Goal: Find specific page/section: Find specific page/section

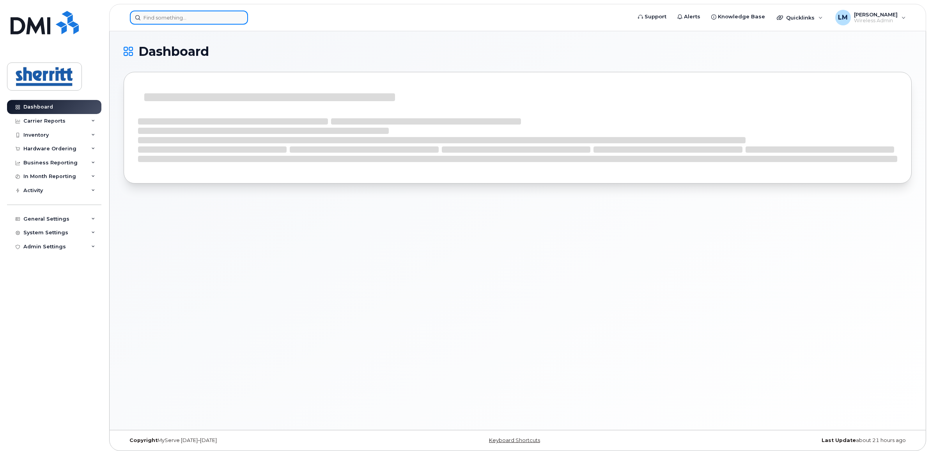
click at [201, 12] on input at bounding box center [189, 18] width 118 height 14
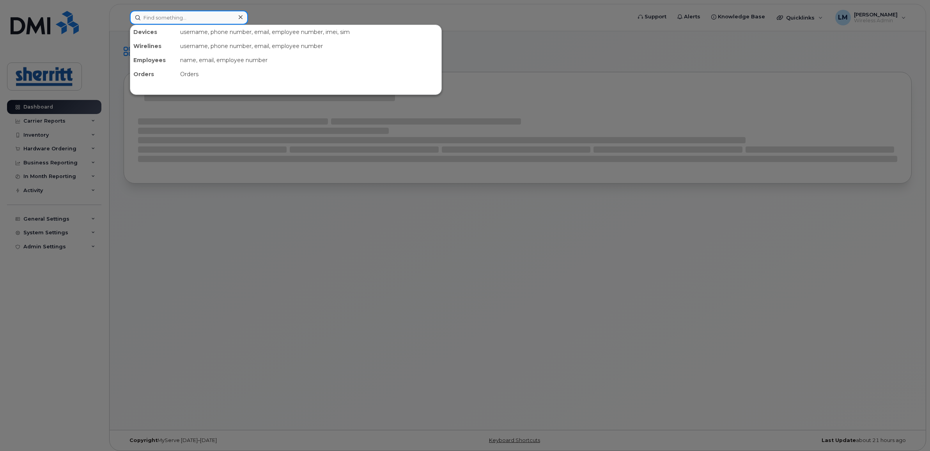
paste input "5873576084"
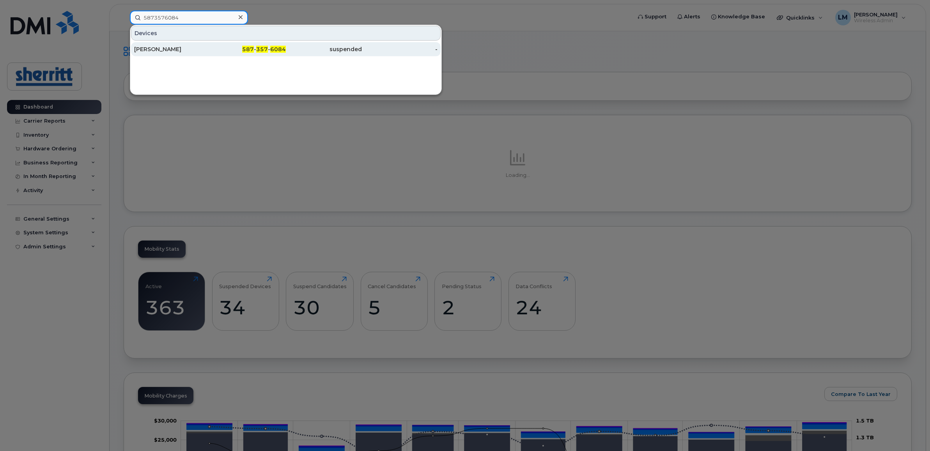
type input "5873576084"
click at [170, 49] on div "Keith Bibbey" at bounding box center [172, 49] width 76 height 8
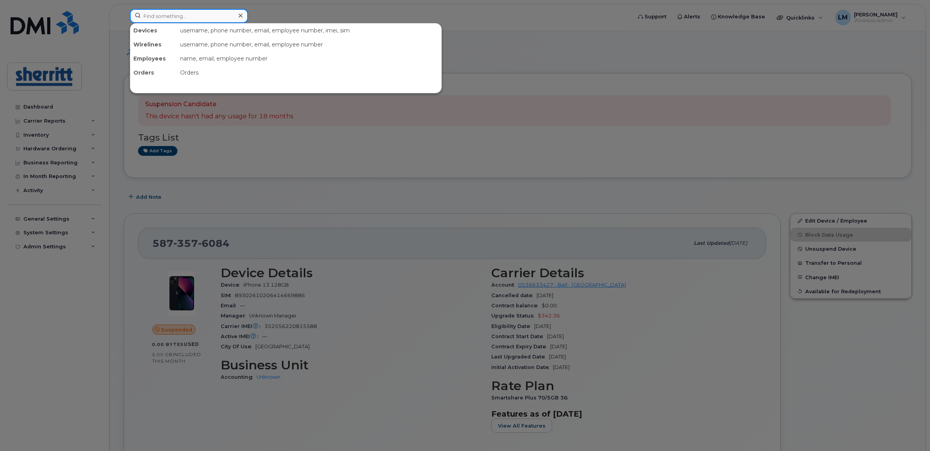
click at [219, 14] on input at bounding box center [189, 16] width 118 height 14
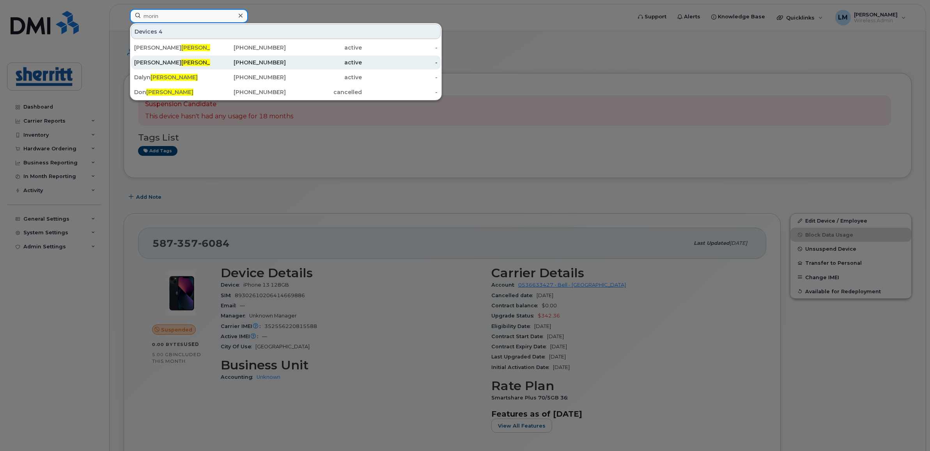
type input "morin"
click at [181, 64] on span "Morin" at bounding box center [204, 62] width 47 height 7
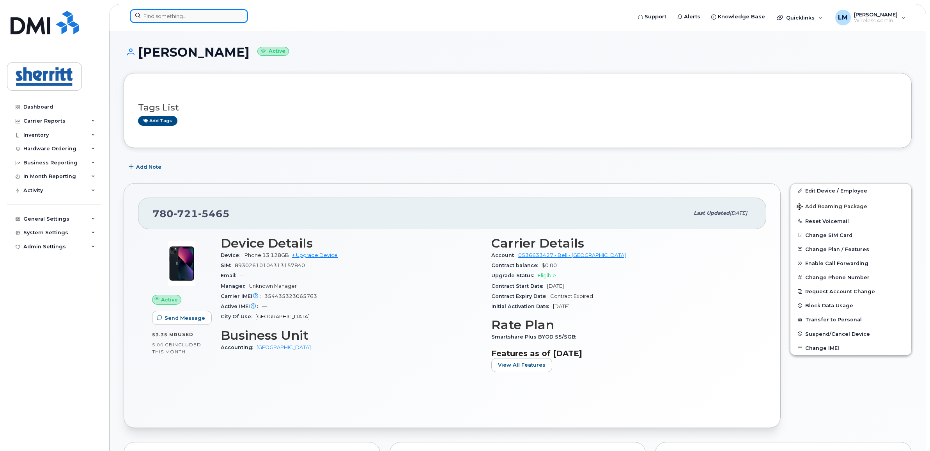
click at [197, 17] on input at bounding box center [189, 16] width 118 height 14
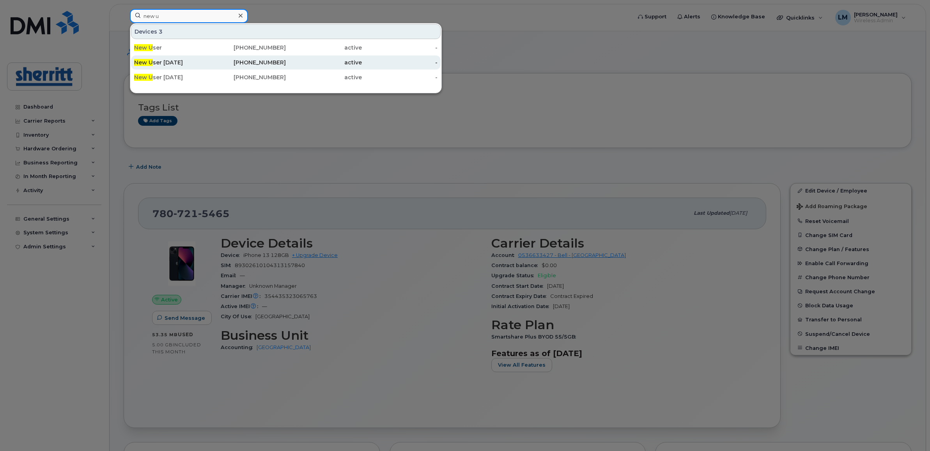
type input "new u"
click at [184, 66] on div "New U ser December 2020" at bounding box center [172, 63] width 76 height 8
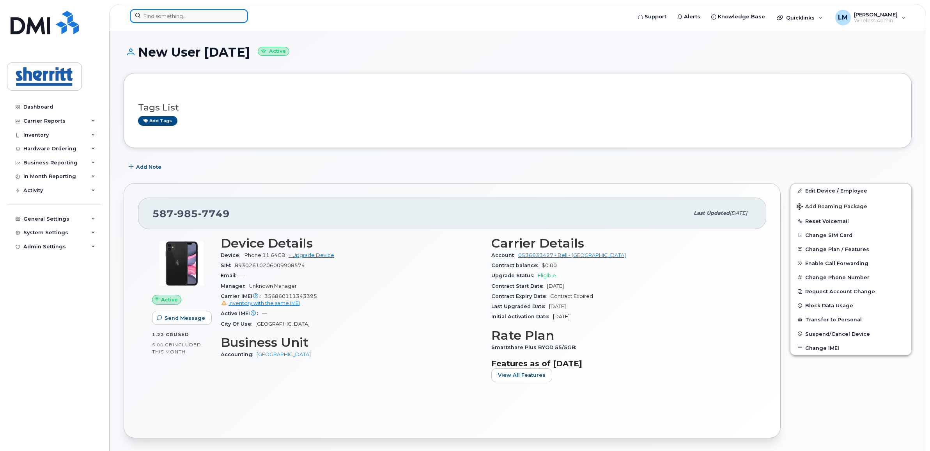
drag, startPoint x: 198, startPoint y: 18, endPoint x: 184, endPoint y: 17, distance: 13.7
click at [192, 18] on input at bounding box center [189, 16] width 118 height 14
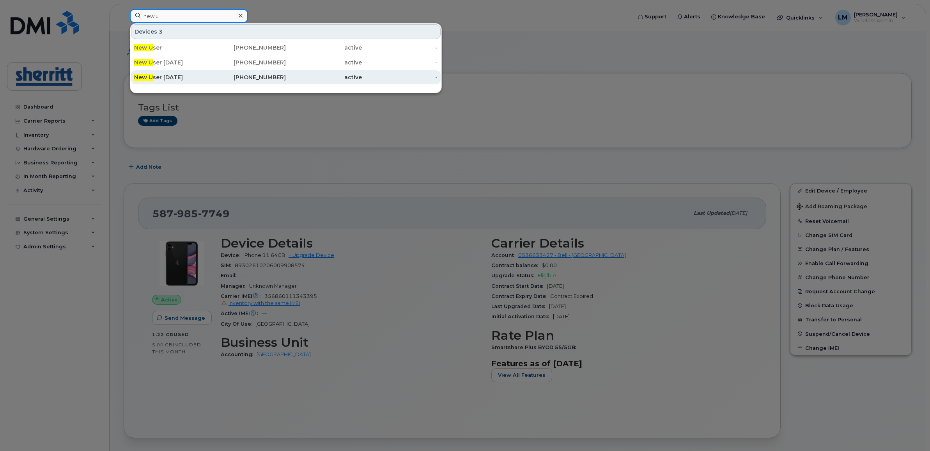
type input "new u"
click at [194, 75] on div "New U ser 2 December 2020" at bounding box center [172, 77] width 76 height 8
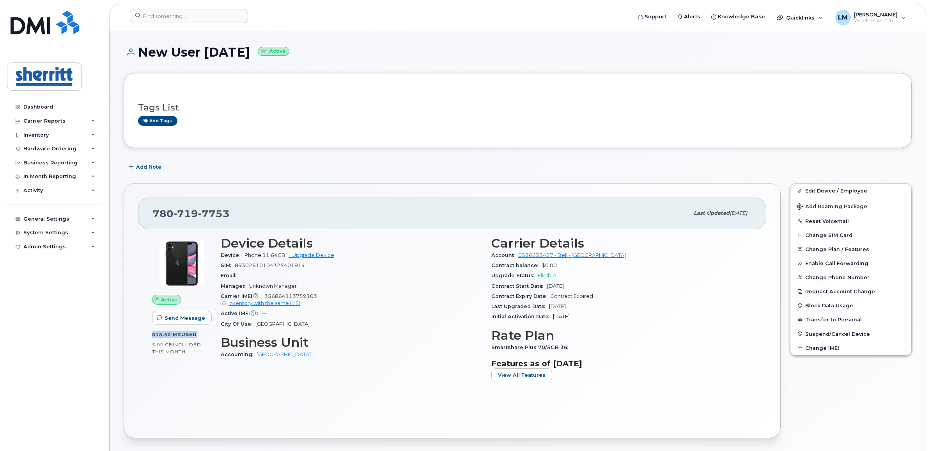
drag, startPoint x: 194, startPoint y: 333, endPoint x: 151, endPoint y: 334, distance: 43.3
click at [151, 334] on div "Active Send Message 818.50 MB  used 5.00 GB  included this month" at bounding box center [181, 312] width 69 height 162
drag, startPoint x: 151, startPoint y: 334, endPoint x: 162, endPoint y: 343, distance: 14.1
click at [162, 343] on span "5.00 GB" at bounding box center [162, 344] width 21 height 5
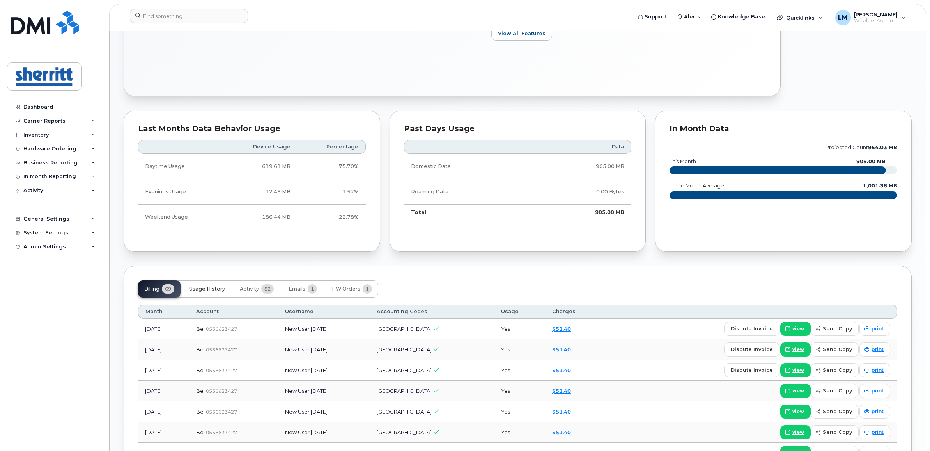
click at [213, 293] on button "Usage History" at bounding box center [207, 288] width 48 height 17
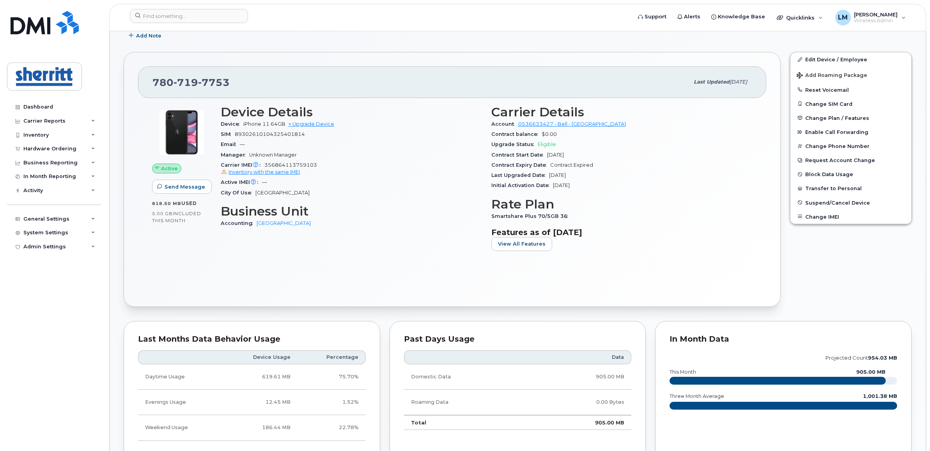
scroll to position [0, 0]
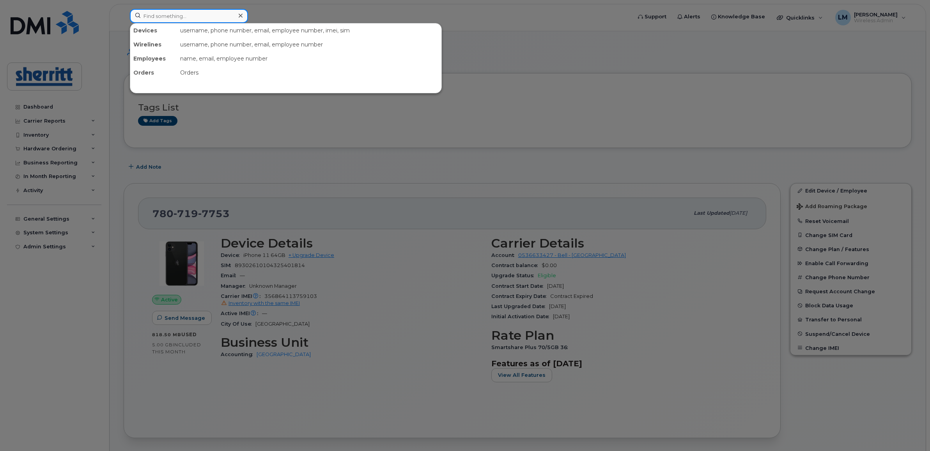
click at [204, 20] on input at bounding box center [189, 16] width 118 height 14
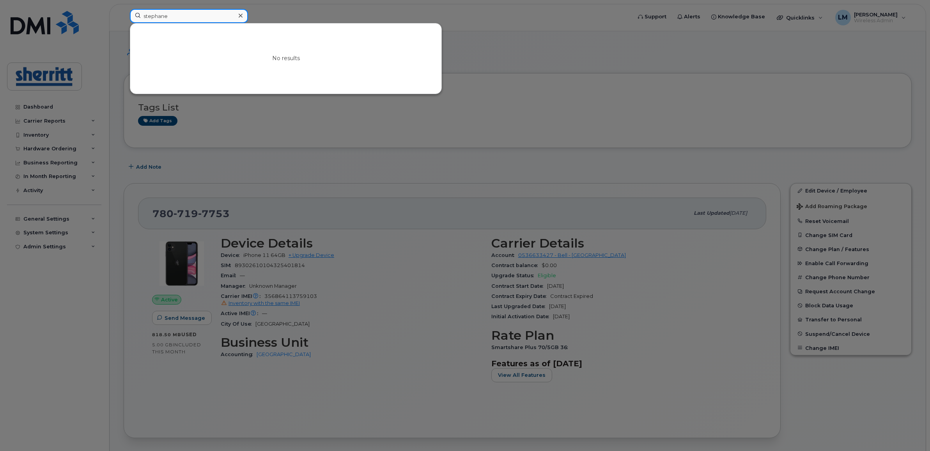
drag, startPoint x: 182, startPoint y: 17, endPoint x: 95, endPoint y: 8, distance: 87.4
click at [124, 9] on div "stephane No results" at bounding box center [378, 17] width 509 height 17
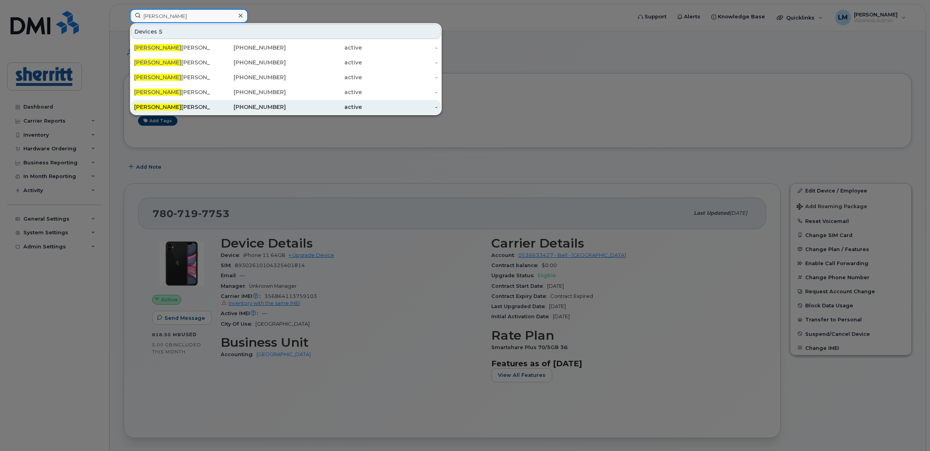
type input "brandon"
click at [178, 105] on div "Brandon Mc Dougall" at bounding box center [172, 107] width 76 height 8
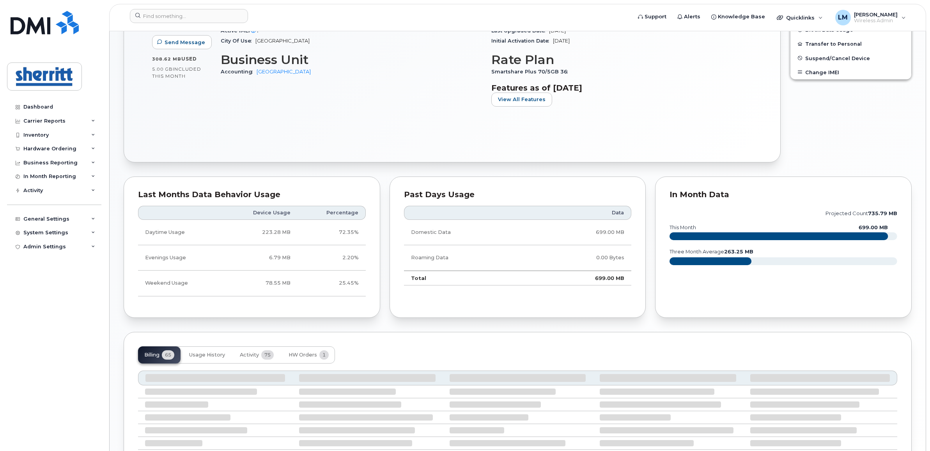
scroll to position [293, 0]
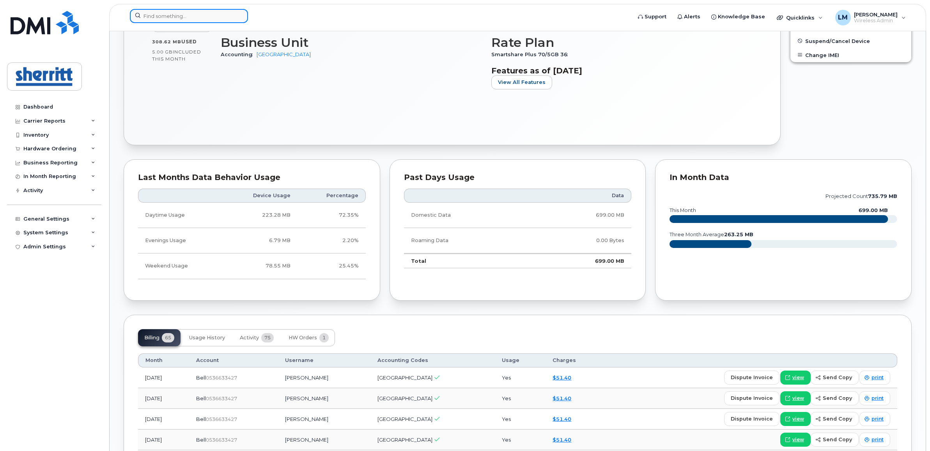
click at [180, 19] on input at bounding box center [189, 16] width 118 height 14
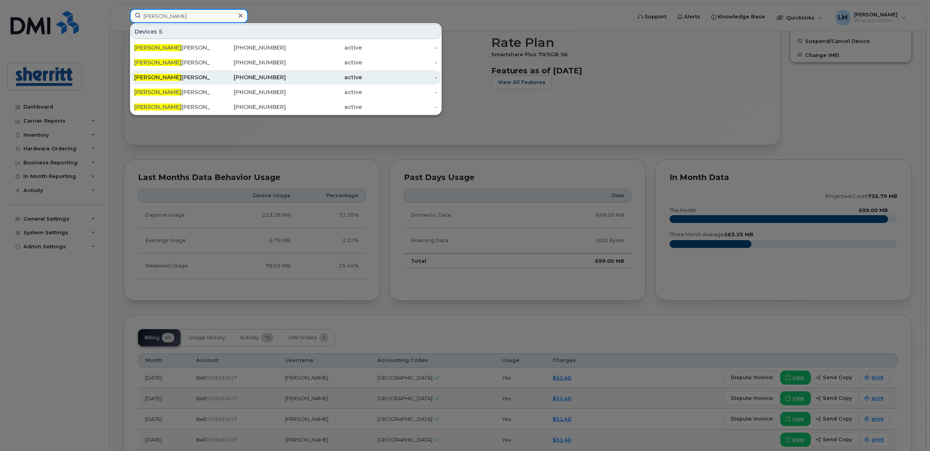
type input "brandon"
click at [177, 75] on div "Brandon Mc Dougall" at bounding box center [172, 77] width 76 height 8
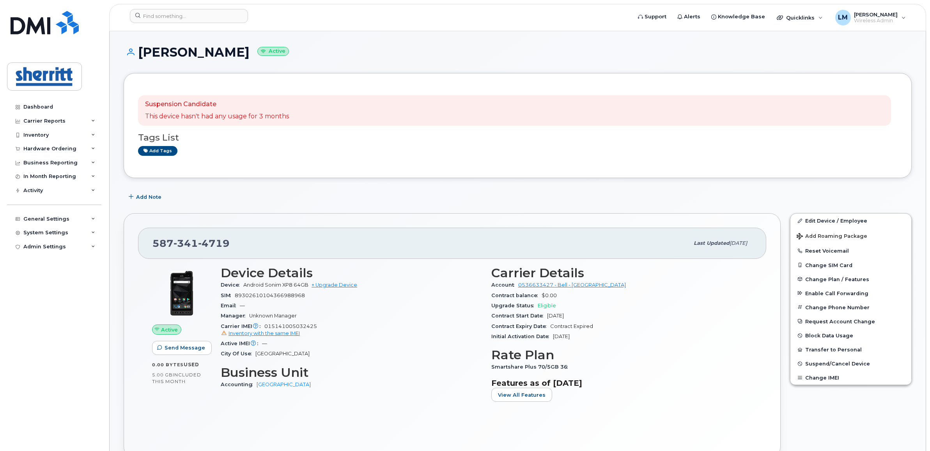
click at [176, 5] on header "Support Alerts Knowledge Base Quicklinks Suspend / Cancel Device Change SIM Car…" at bounding box center [517, 17] width 817 height 27
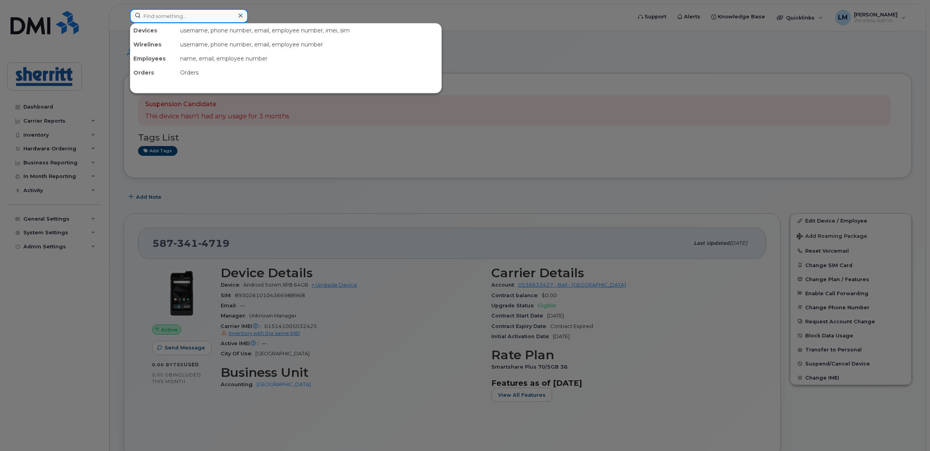
click at [174, 14] on input at bounding box center [189, 16] width 118 height 14
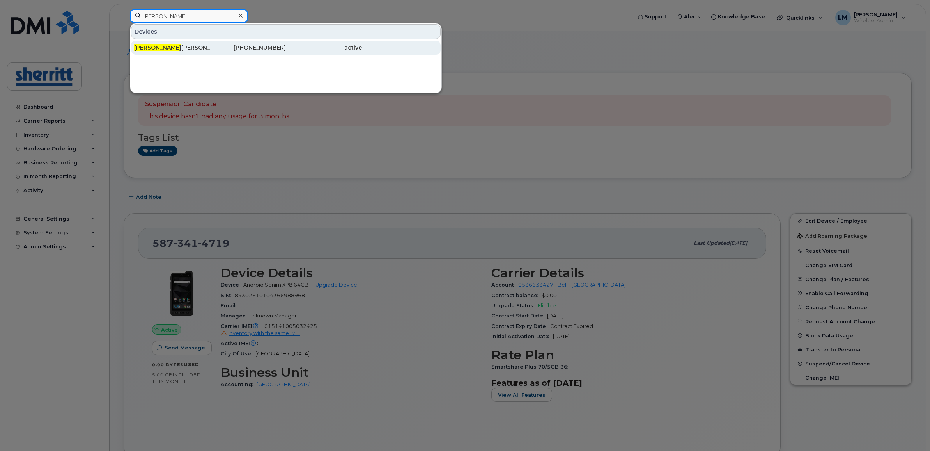
type input "morgan"
click at [192, 46] on div "Morgan Phibbs" at bounding box center [172, 48] width 76 height 8
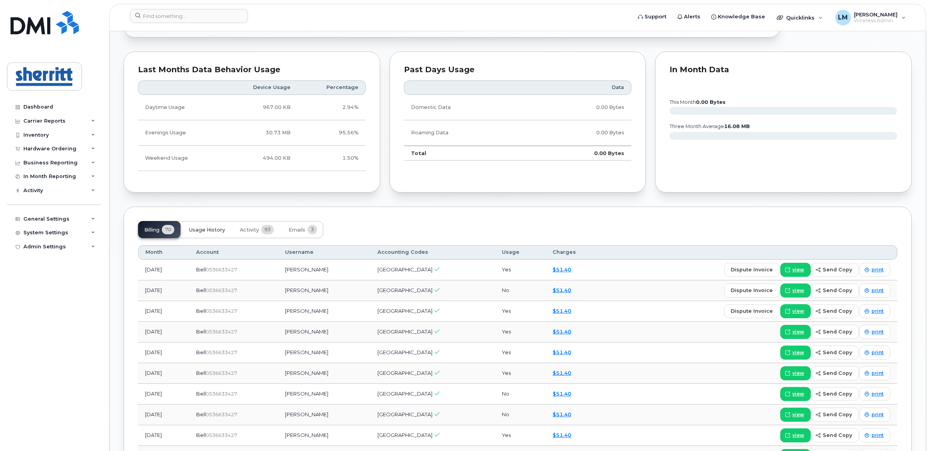
click at [208, 231] on span "Usage History" at bounding box center [207, 230] width 36 height 6
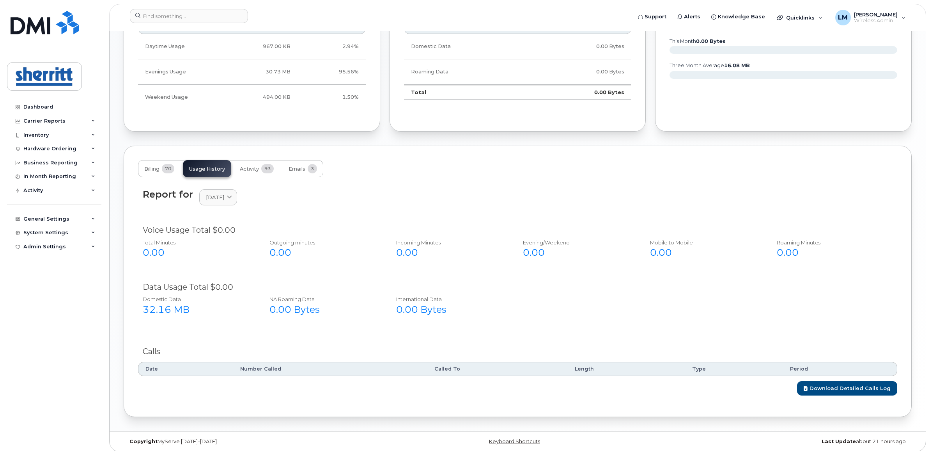
scroll to position [458, 0]
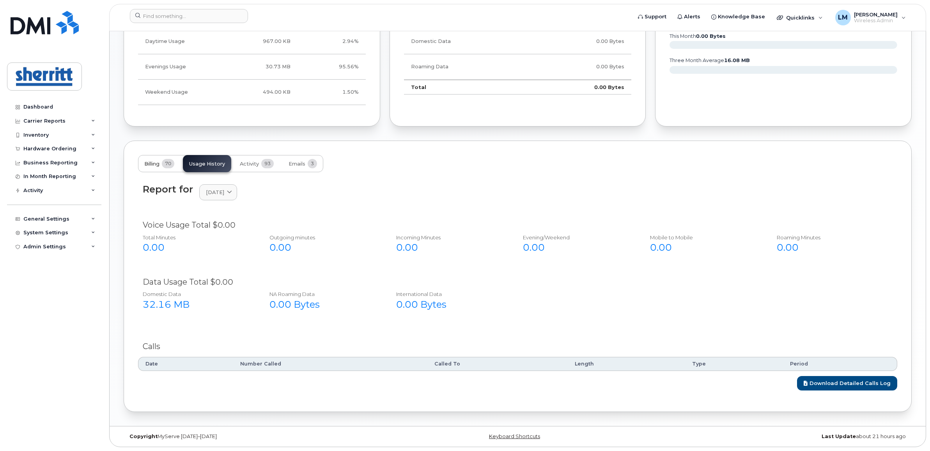
click at [166, 165] on span "70" at bounding box center [168, 163] width 12 height 9
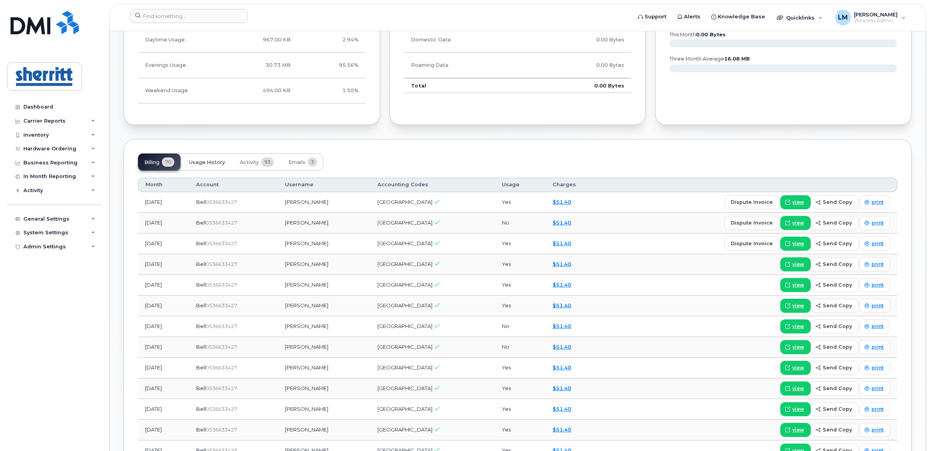
click at [203, 162] on span "Usage History" at bounding box center [207, 162] width 36 height 6
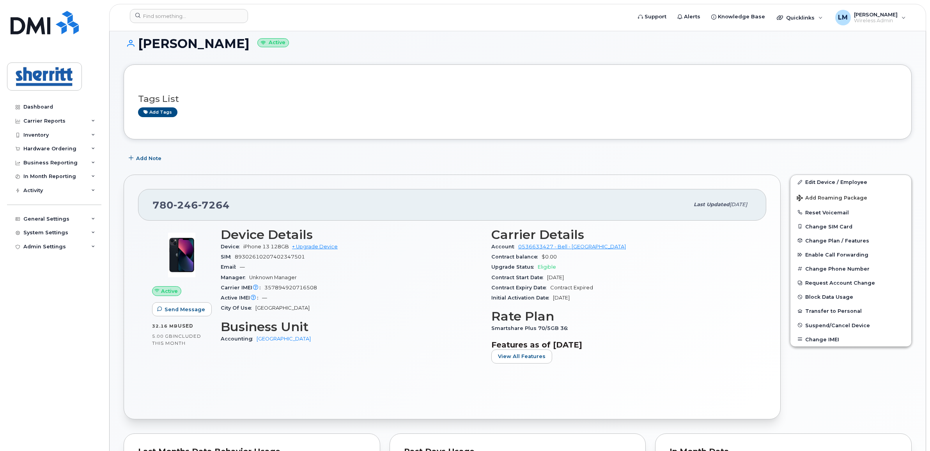
scroll to position [0, 0]
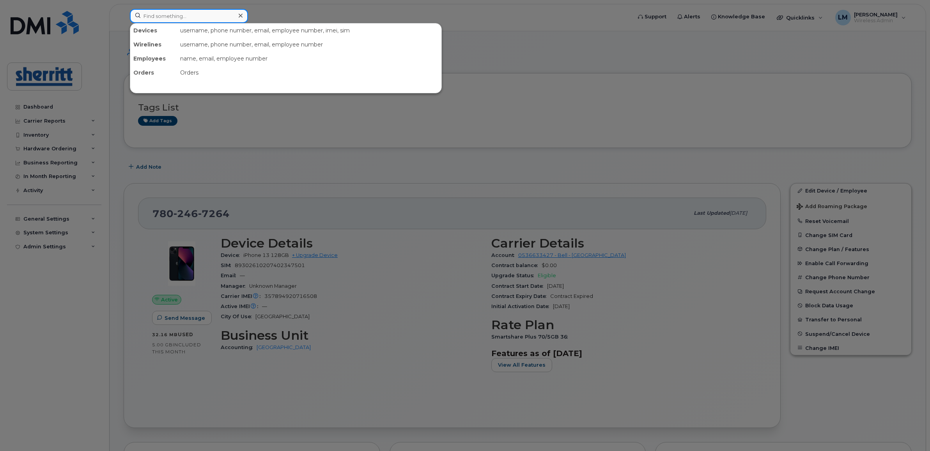
click at [169, 18] on input at bounding box center [189, 16] width 118 height 14
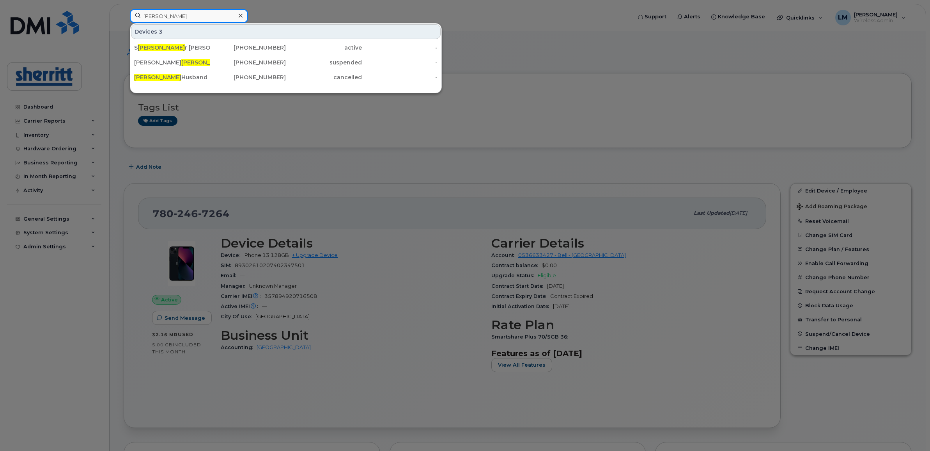
type input "[PERSON_NAME]"
click at [309, 191] on div at bounding box center [465, 225] width 930 height 451
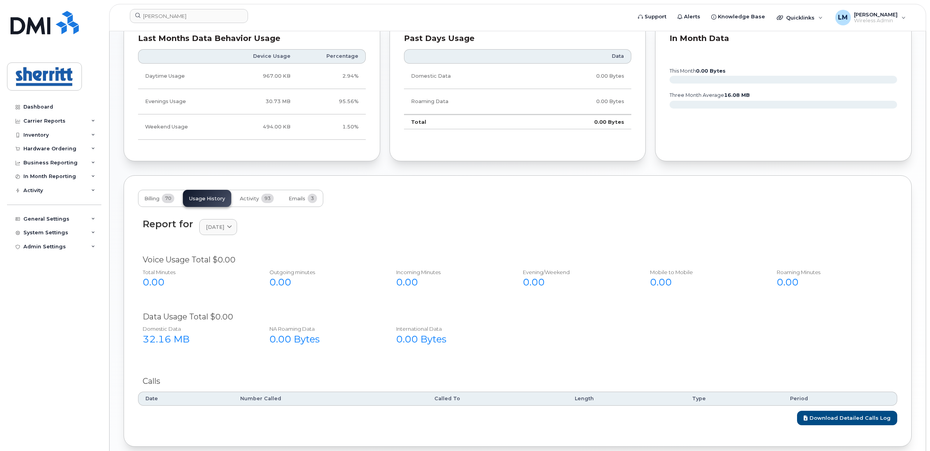
scroll to position [458, 0]
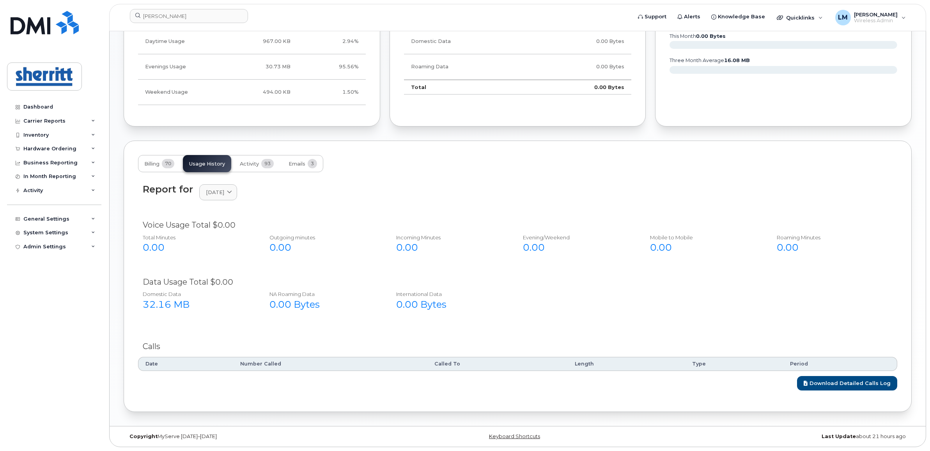
click at [184, 161] on div "Billing 70 Usage History Activity 93 Emails 3" at bounding box center [230, 163] width 185 height 17
click at [180, 159] on button "Billing 70" at bounding box center [159, 163] width 43 height 17
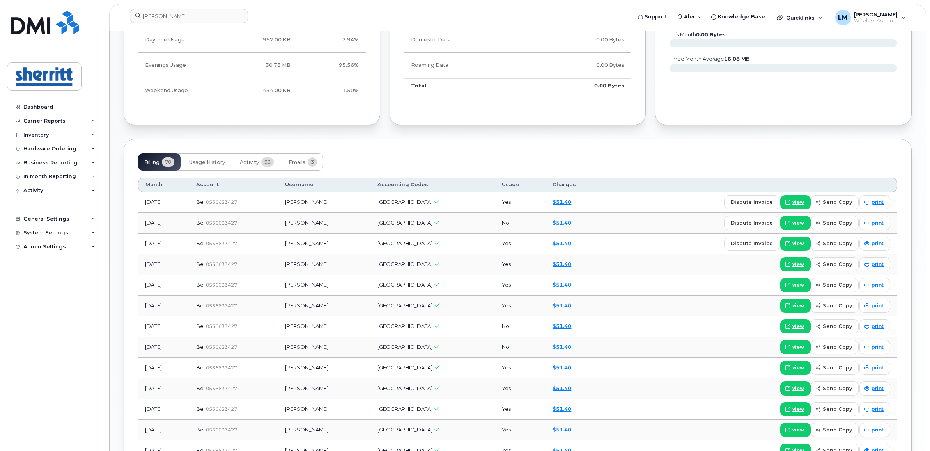
scroll to position [506, 0]
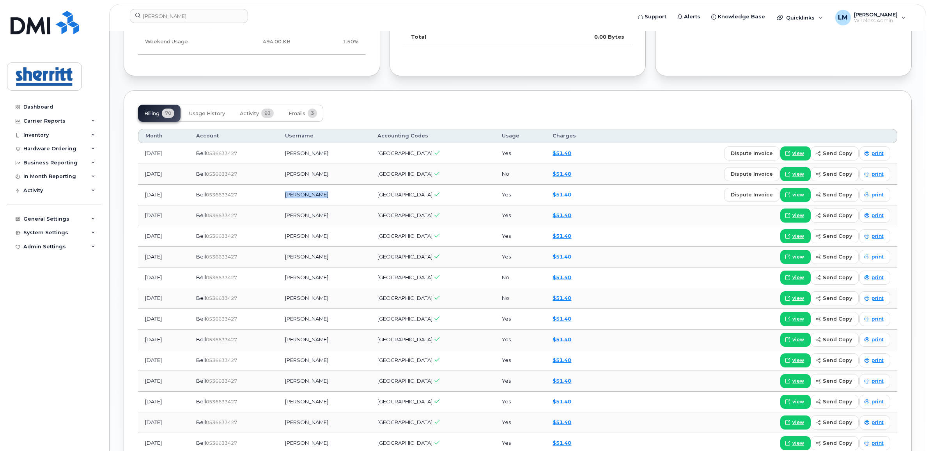
drag, startPoint x: 299, startPoint y: 195, endPoint x: 350, endPoint y: 203, distance: 50.9
click at [350, 203] on td "[PERSON_NAME]" at bounding box center [324, 195] width 93 height 21
drag, startPoint x: 350, startPoint y: 203, endPoint x: 346, endPoint y: 219, distance: 16.8
click at [346, 219] on td "[PERSON_NAME]" at bounding box center [324, 215] width 93 height 21
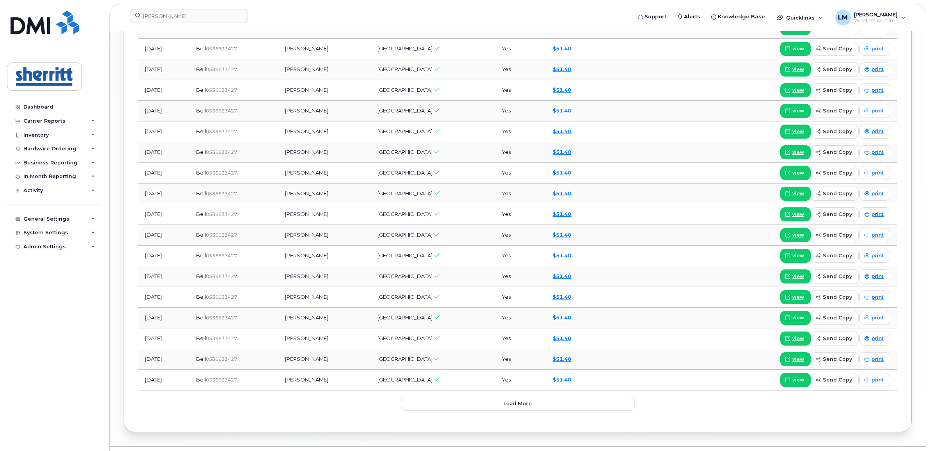
scroll to position [800, 0]
